Goal: Task Accomplishment & Management: Use online tool/utility

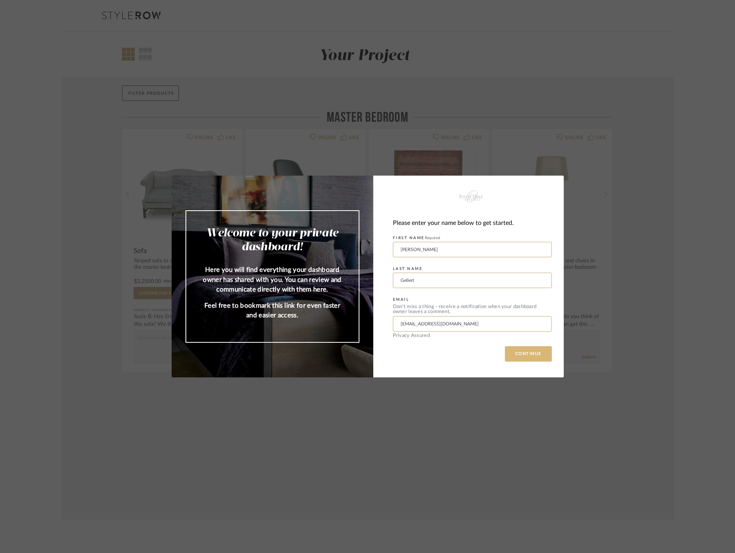
click at [540, 352] on button "CONTINUE" at bounding box center [528, 353] width 47 height 15
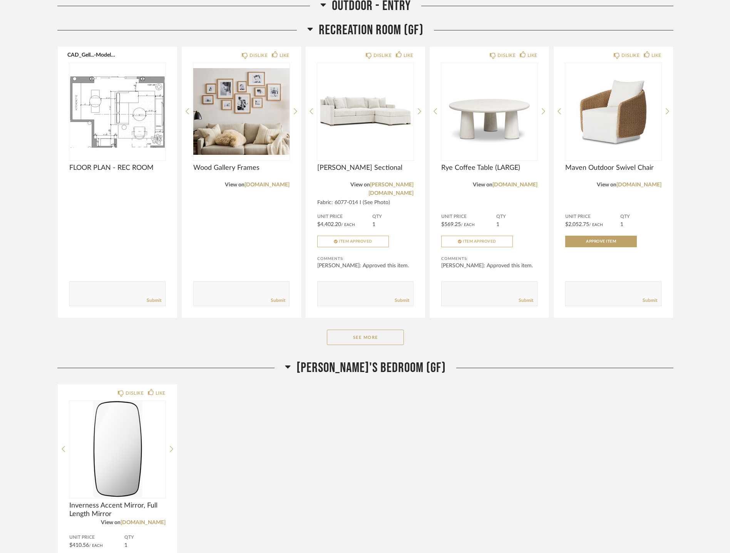
scroll to position [635, 0]
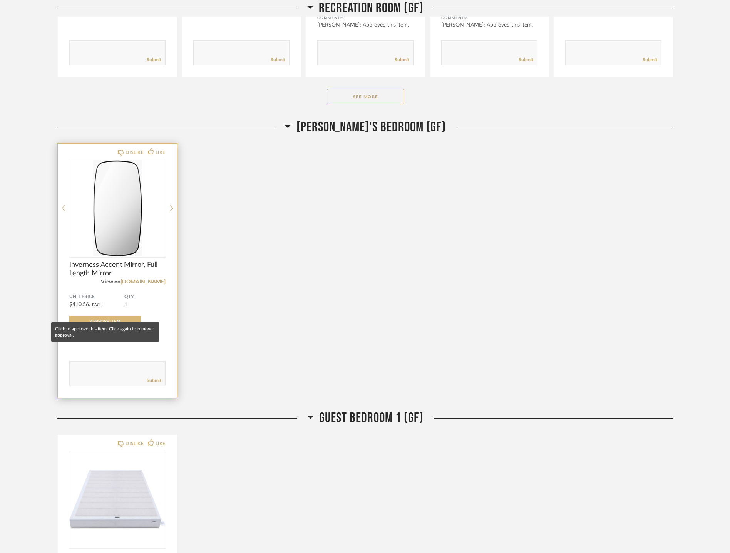
click at [112, 319] on span "Approve Item" at bounding box center [105, 321] width 30 height 4
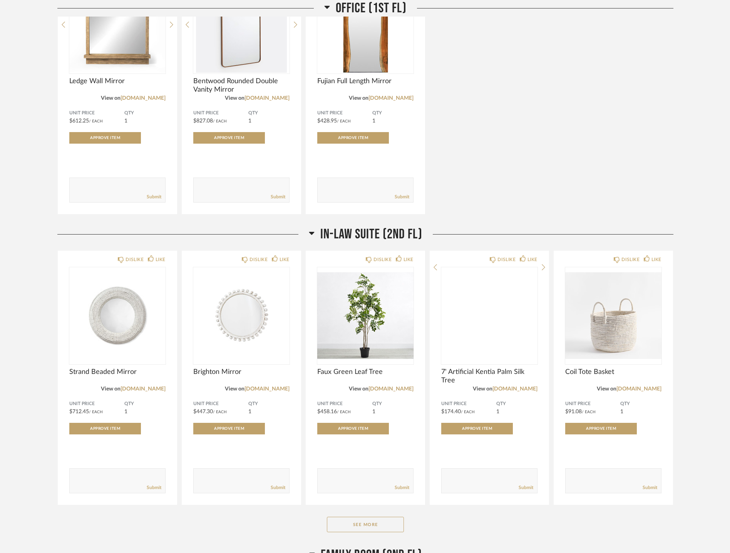
scroll to position [1809, 0]
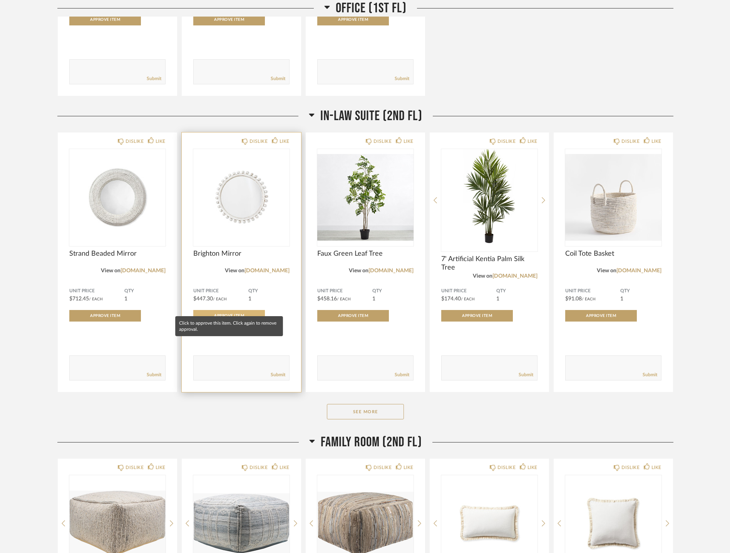
click at [239, 310] on button "Approve Item" at bounding box center [229, 316] width 72 height 12
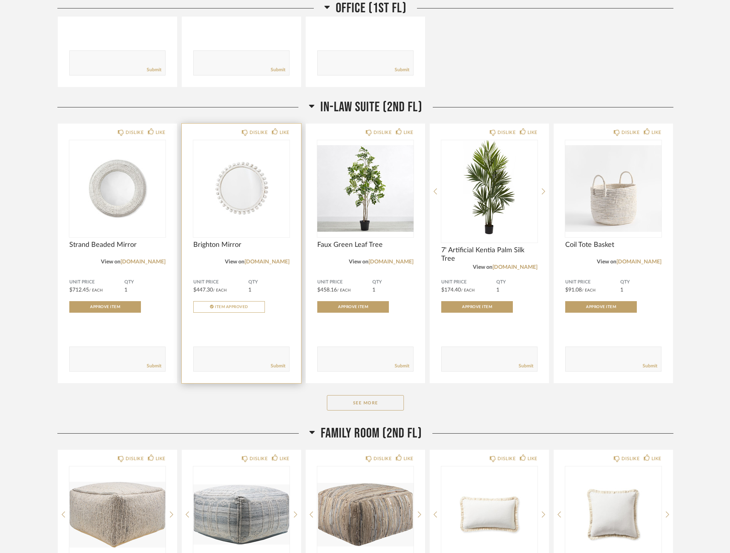
scroll to position [1819, 0]
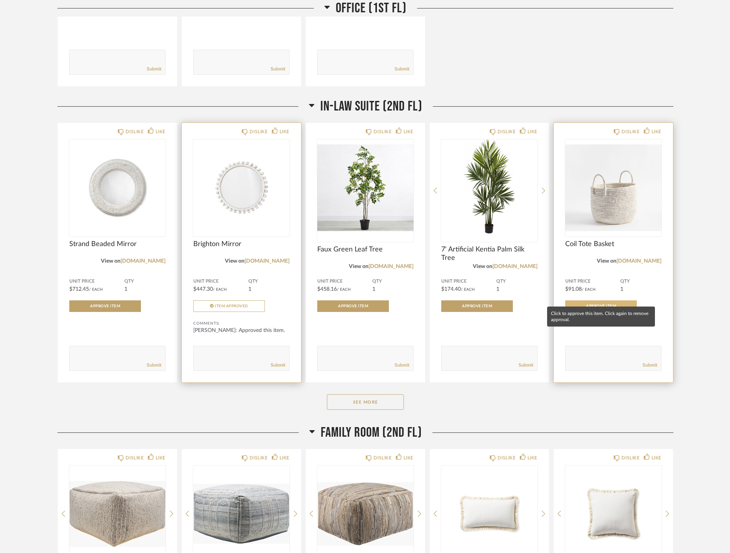
click at [604, 304] on span "Approve Item" at bounding box center [601, 306] width 30 height 4
click at [382, 394] on button "See More" at bounding box center [365, 401] width 77 height 15
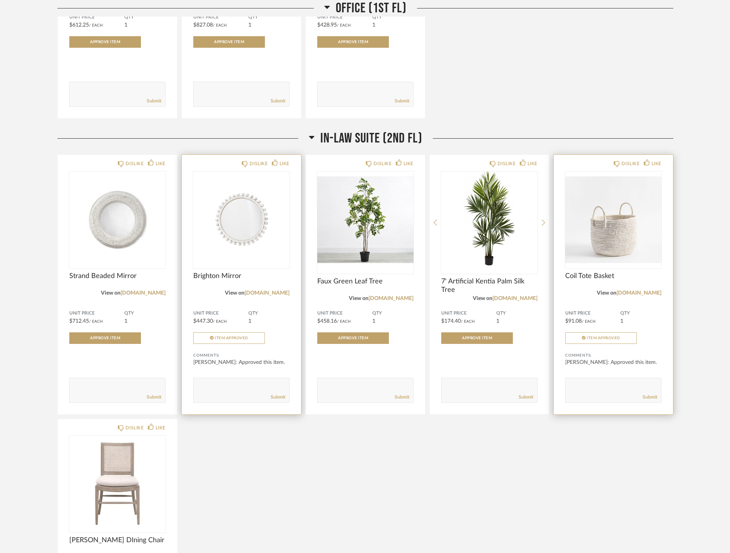
scroll to position [1771, 0]
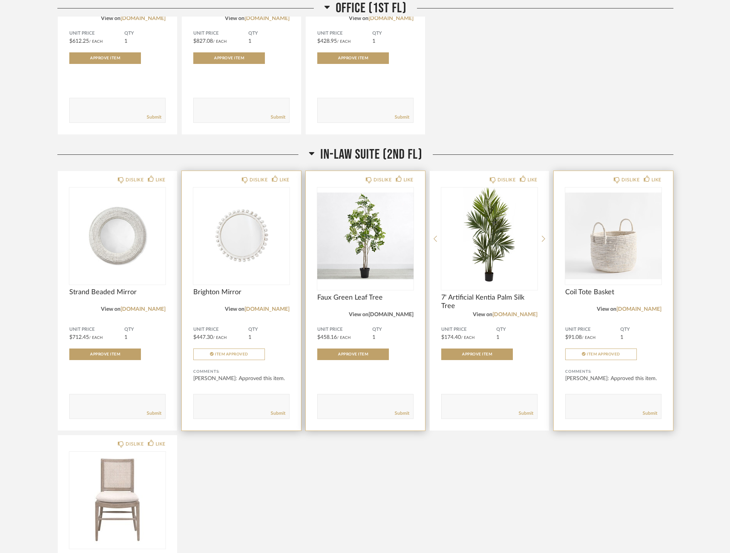
click at [388, 312] on link "[DOMAIN_NAME]" at bounding box center [390, 314] width 45 height 5
click at [361, 350] on button "Approve Item" at bounding box center [353, 354] width 72 height 12
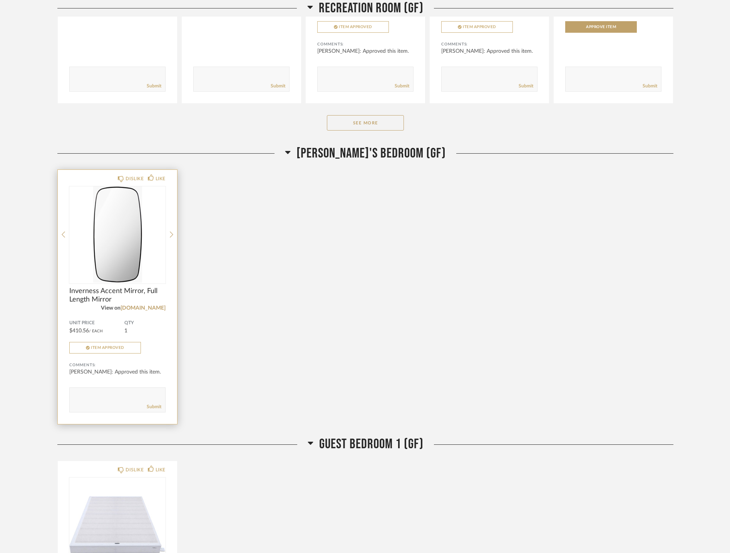
scroll to position [606, 0]
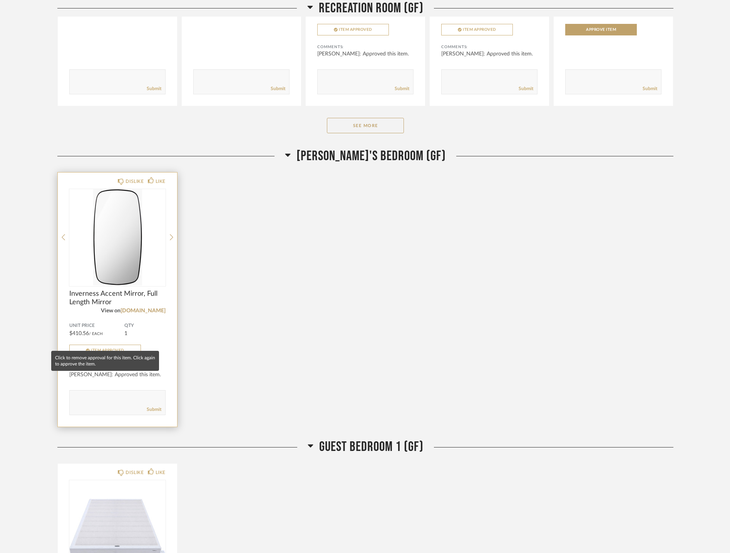
click at [100, 348] on span "Item Approved" at bounding box center [107, 350] width 33 height 4
click at [116, 348] on span "Approve Item" at bounding box center [105, 350] width 30 height 4
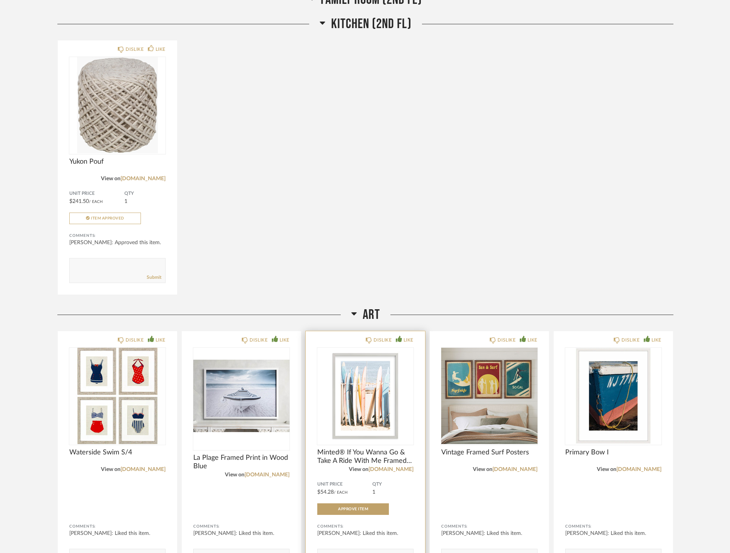
scroll to position [2939, 0]
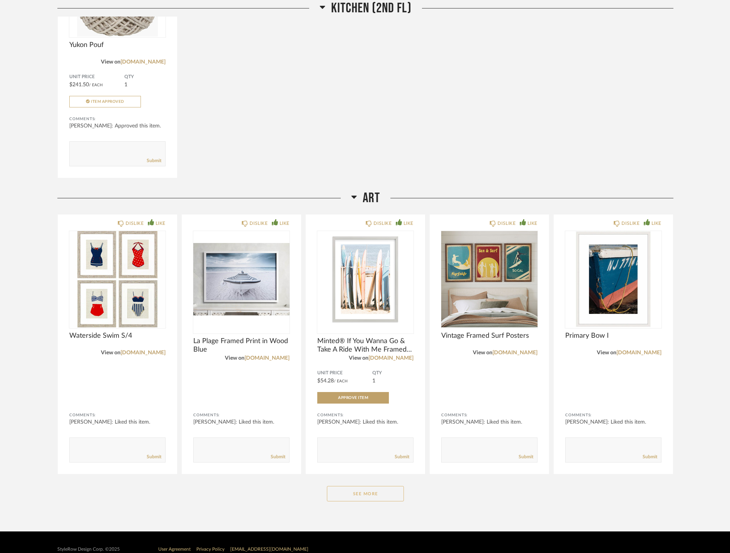
click at [365, 486] on button "See More" at bounding box center [365, 493] width 77 height 15
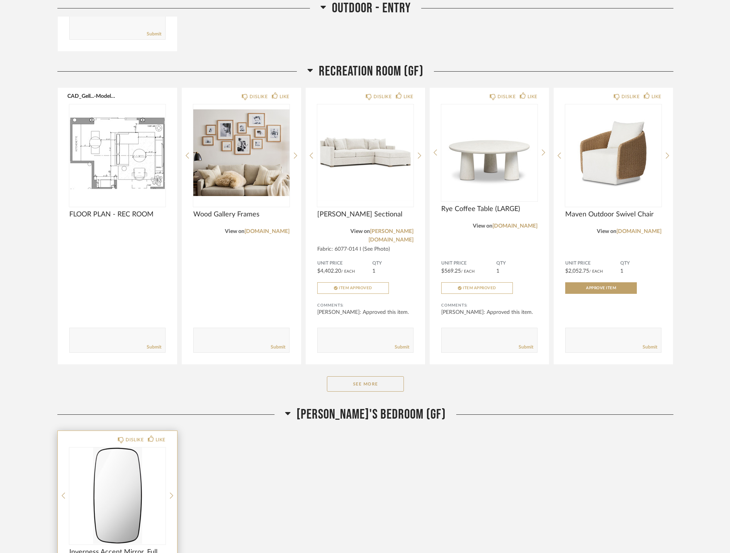
scroll to position [351, 0]
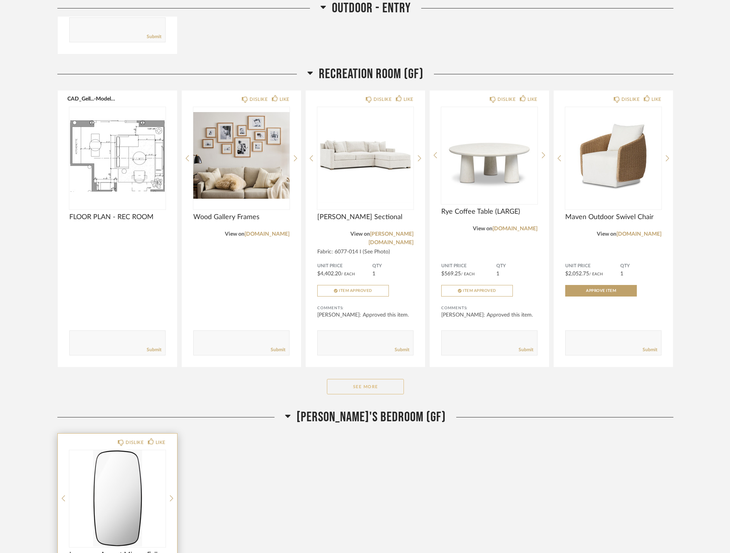
click at [372, 379] on button "See More" at bounding box center [365, 386] width 77 height 15
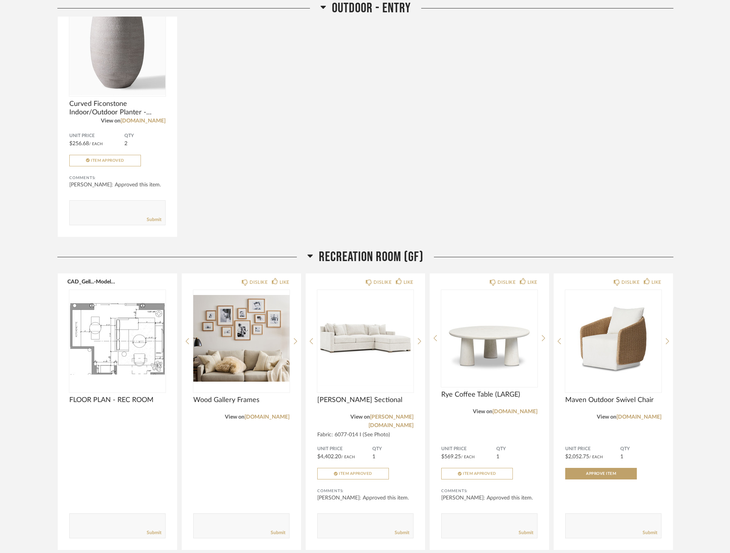
scroll to position [0, 0]
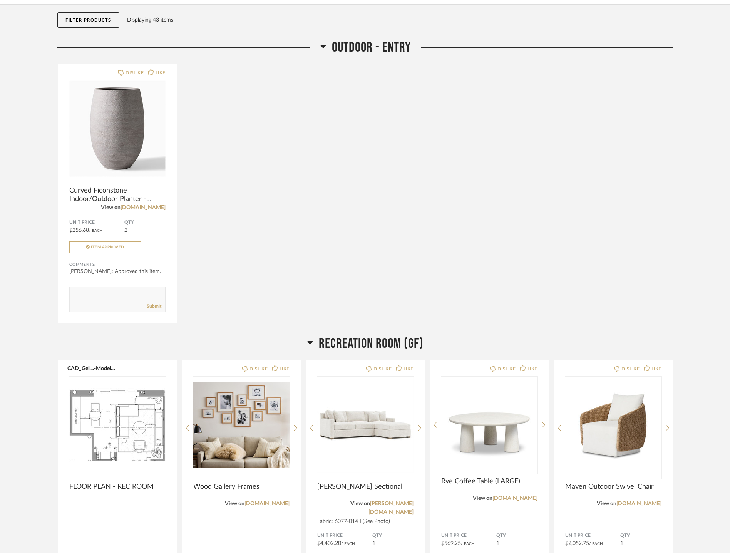
click at [378, 240] on div "DISLIKE LIKE Curved Ficonstone Indoor/Outdoor Planter - Standard Entry View on …" at bounding box center [365, 194] width 616 height 260
